Goal: Complete application form

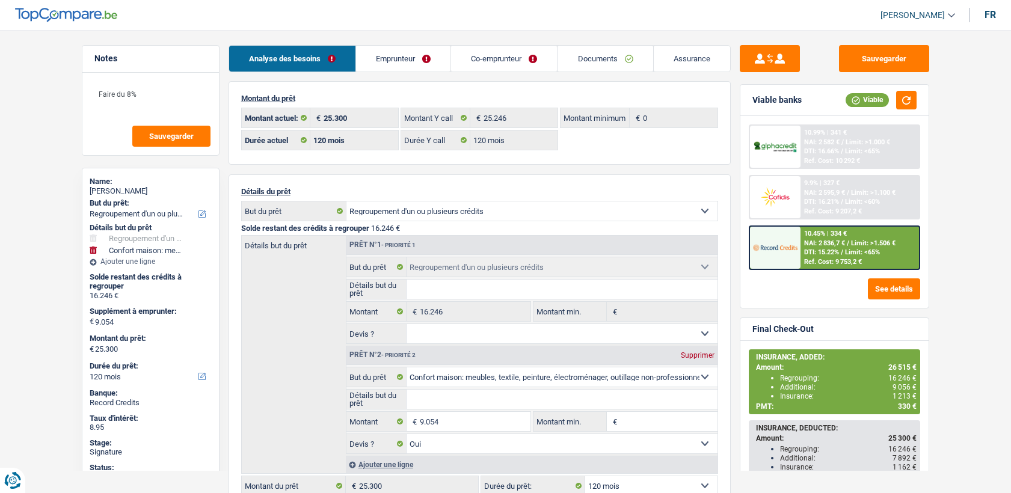
select select "refinancing"
select select "household"
select select "120"
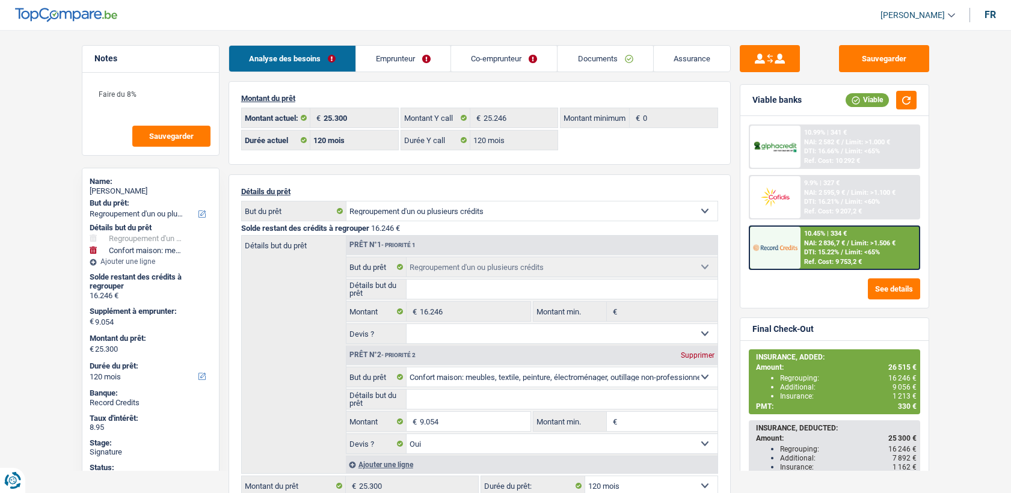
select select "120"
select select "refinancing"
select select "household"
select select "yes"
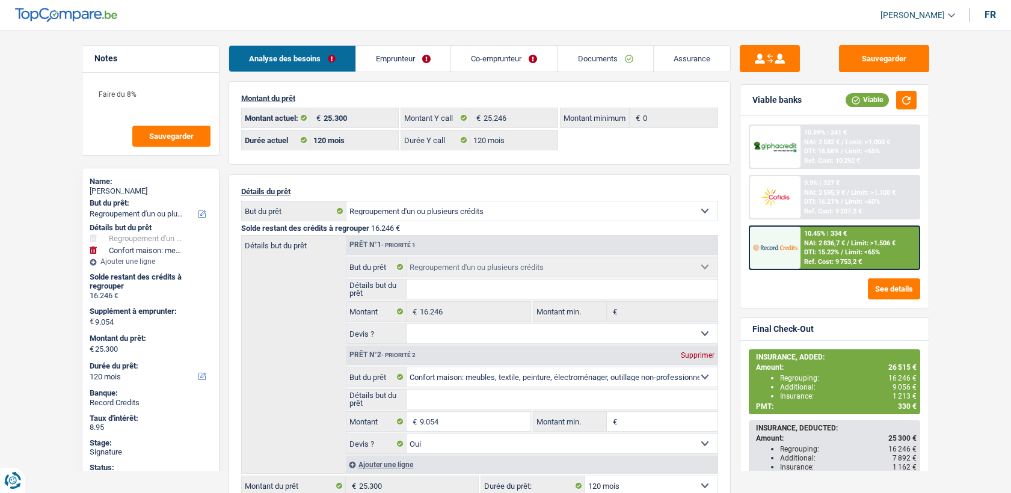
select select "120"
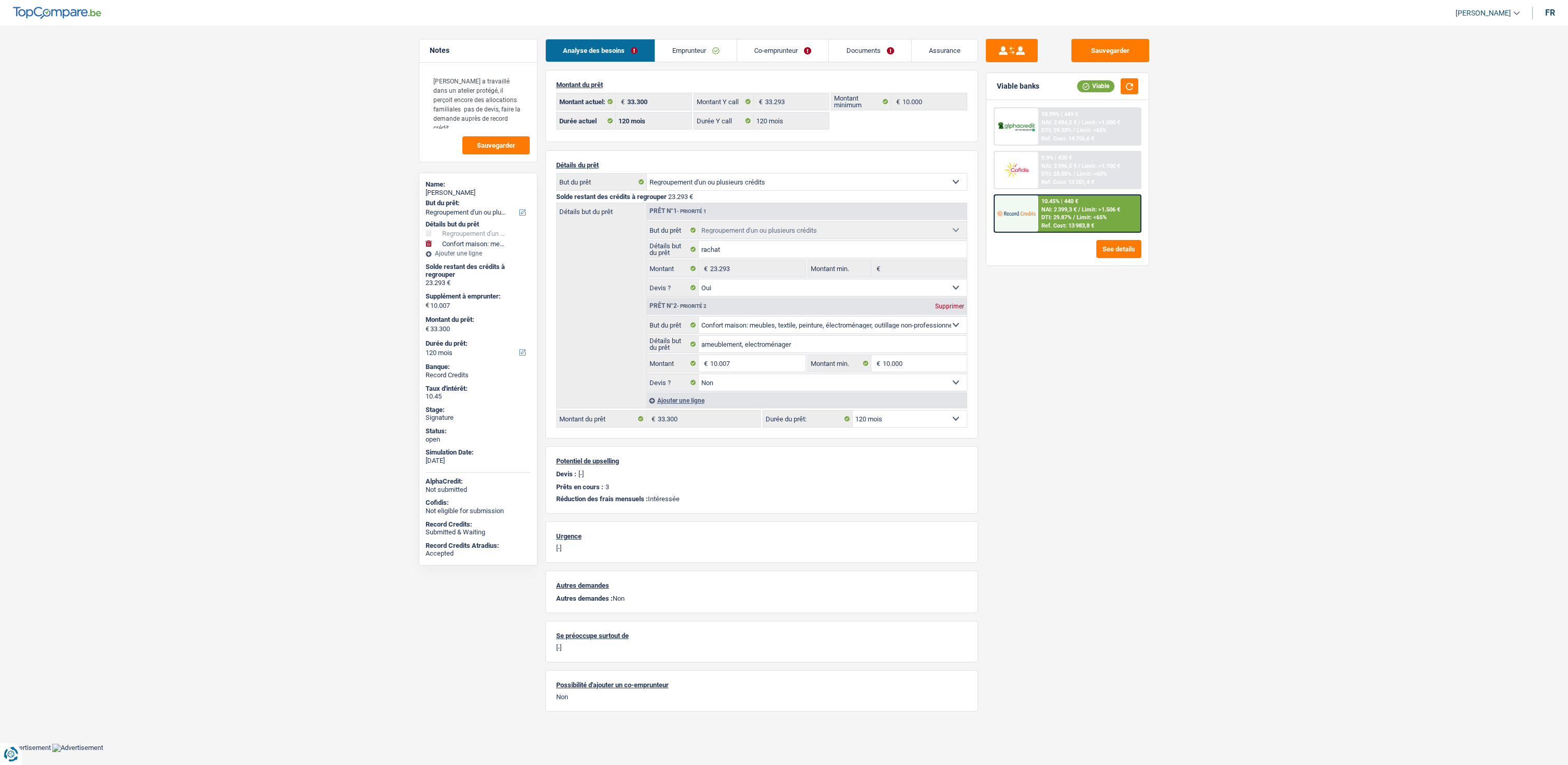
select select "refinancing"
select select "household"
select select "120"
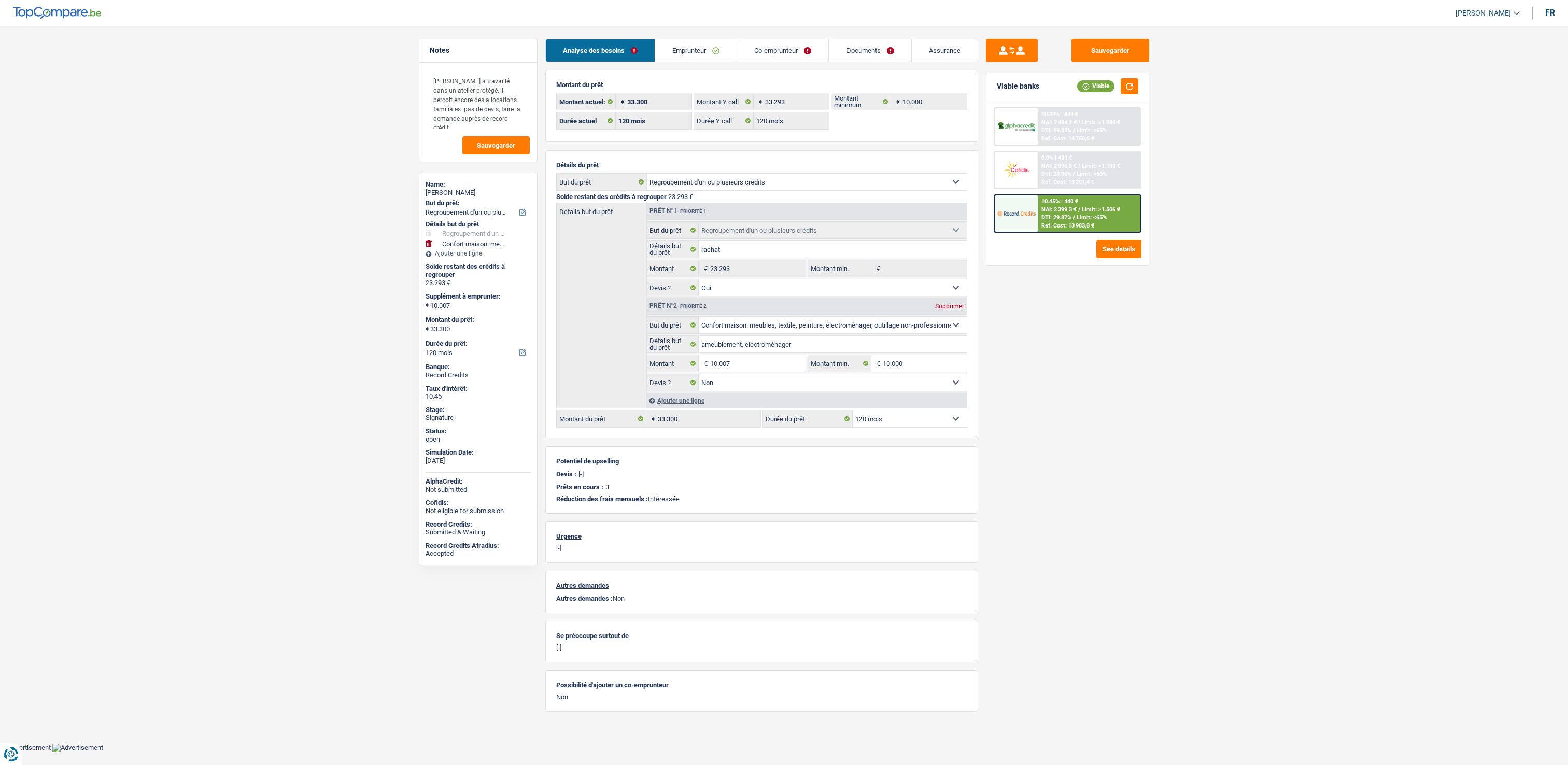
select select "120"
select select "refinancing"
select select "yes"
select select "household"
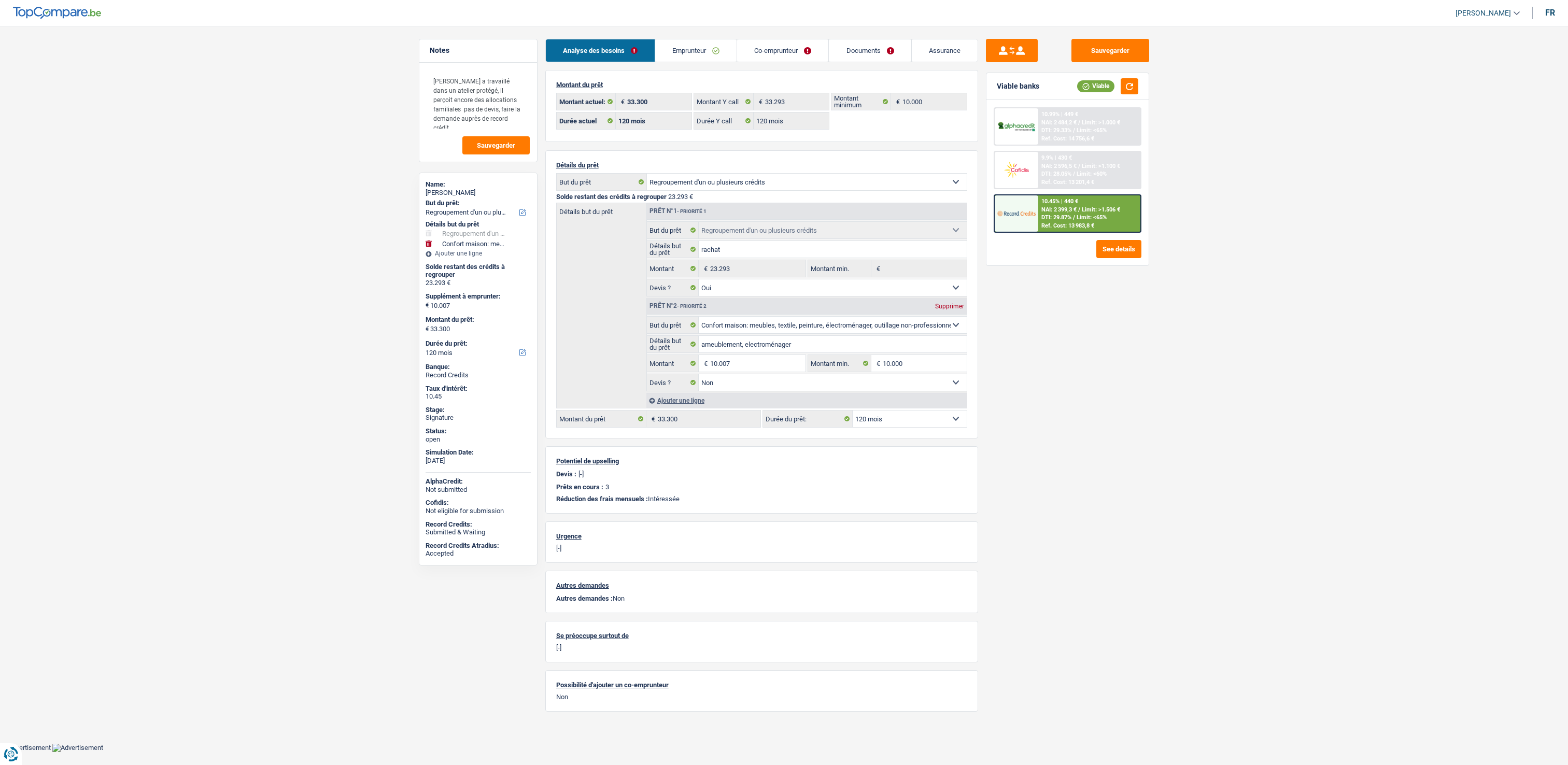
select select "false"
select select "120"
select select "32"
select select "married"
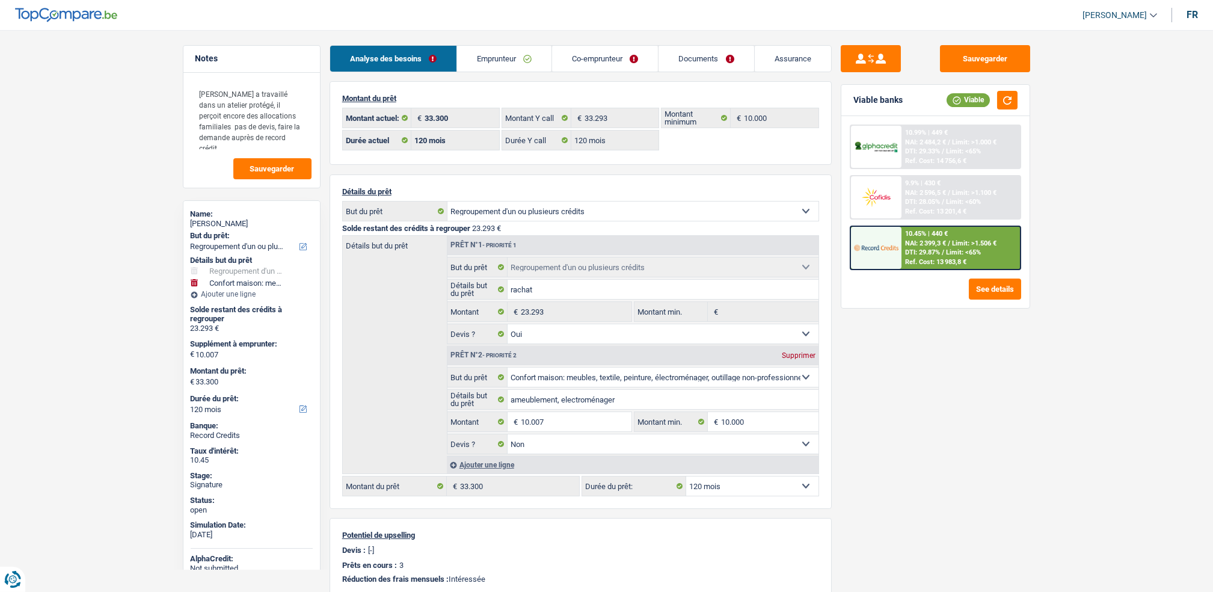
click at [526, 50] on link "Emprunteur" at bounding box center [504, 59] width 94 height 26
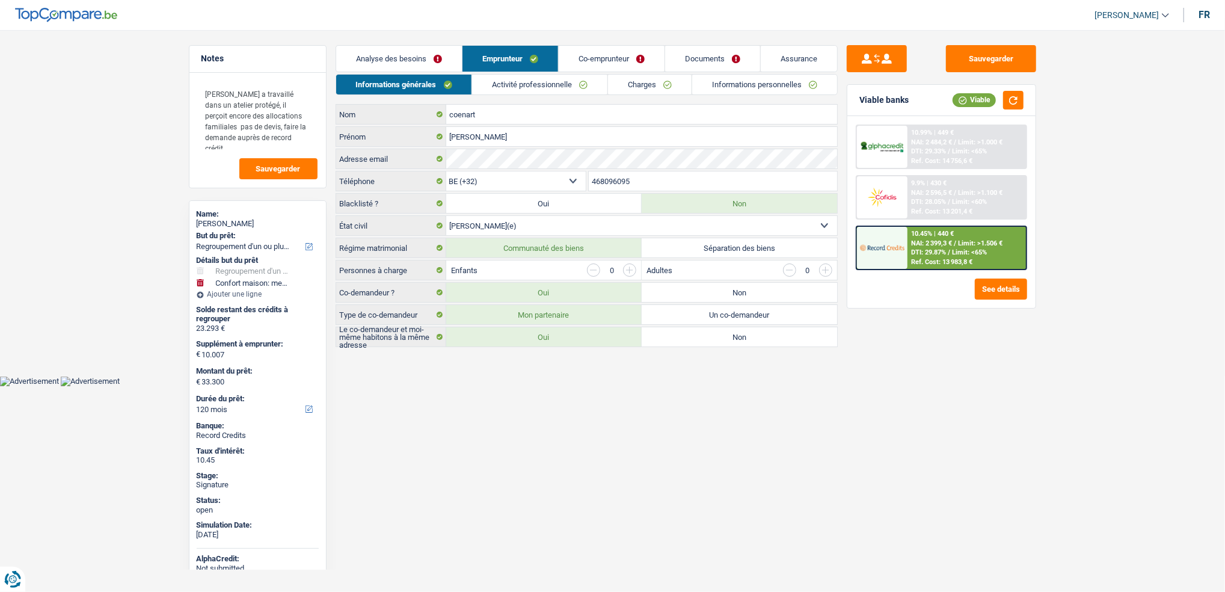
drag, startPoint x: 491, startPoint y: 88, endPoint x: 499, endPoint y: 88, distance: 7.2
click at [491, 88] on link "Activité professionnelle" at bounding box center [539, 85] width 135 height 20
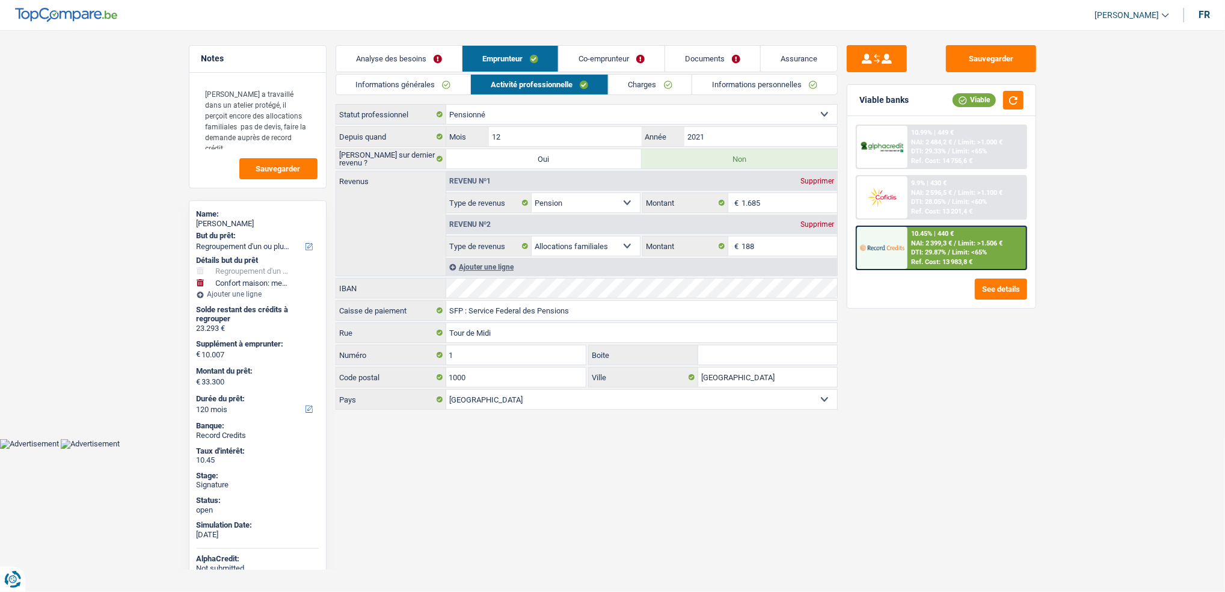
click at [719, 60] on link "Documents" at bounding box center [712, 59] width 95 height 26
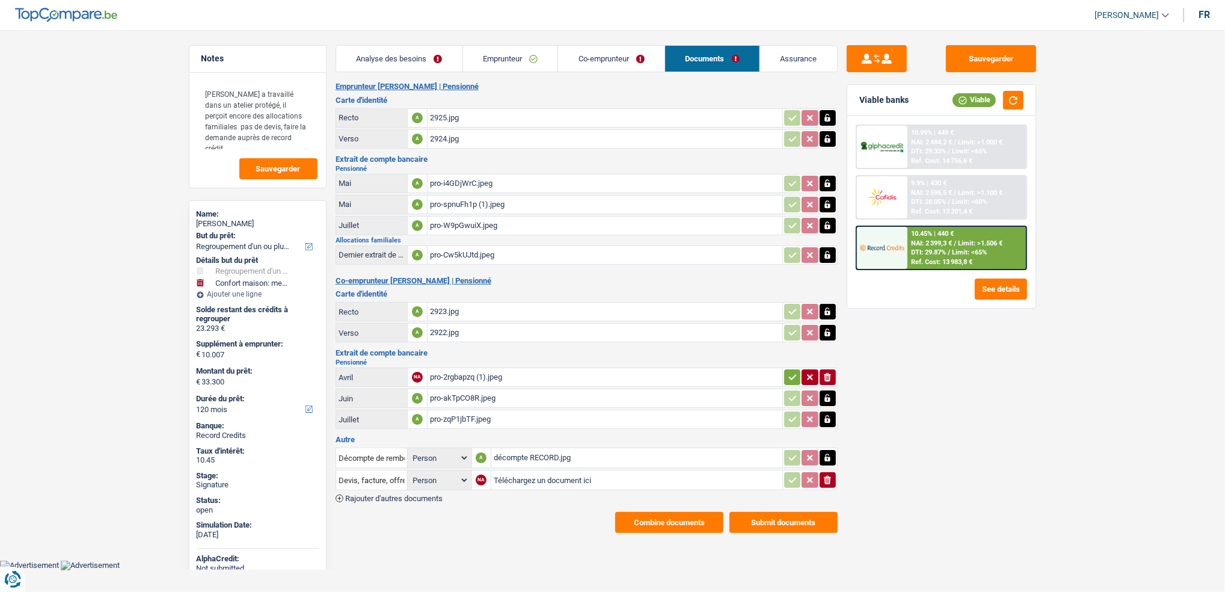
click at [451, 117] on div "2925.jpg" at bounding box center [605, 118] width 350 height 18
click at [495, 73] on div "Analyse des besoins Emprunteur Co-emprunteur Documents Assurance Montant du prê…" at bounding box center [587, 289] width 502 height 488
click at [495, 70] on link "Emprunteur" at bounding box center [510, 59] width 95 height 26
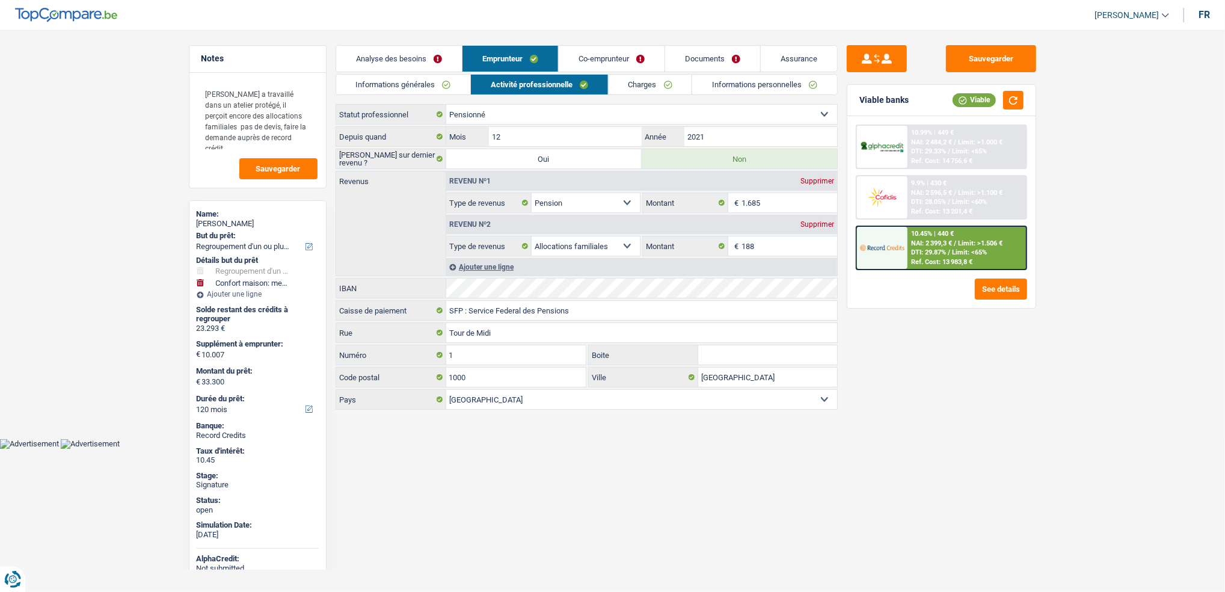
click at [425, 79] on link "Informations générales" at bounding box center [403, 85] width 135 height 20
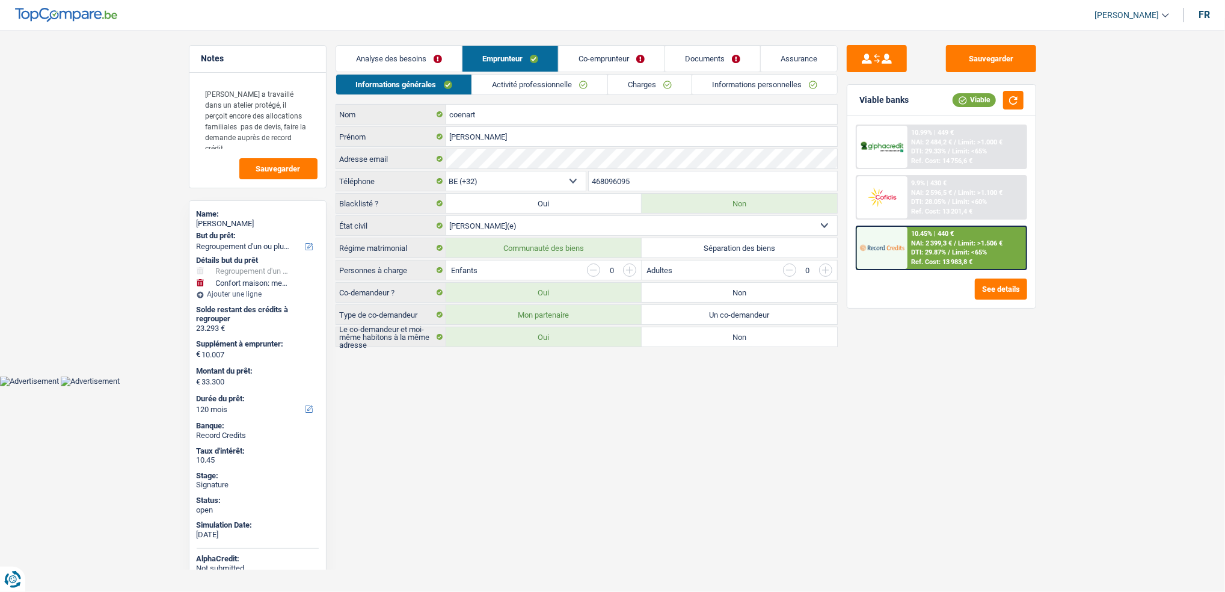
click at [603, 182] on input "468096095" at bounding box center [713, 180] width 248 height 19
